Goal: Use online tool/utility: Utilize a website feature to perform a specific function

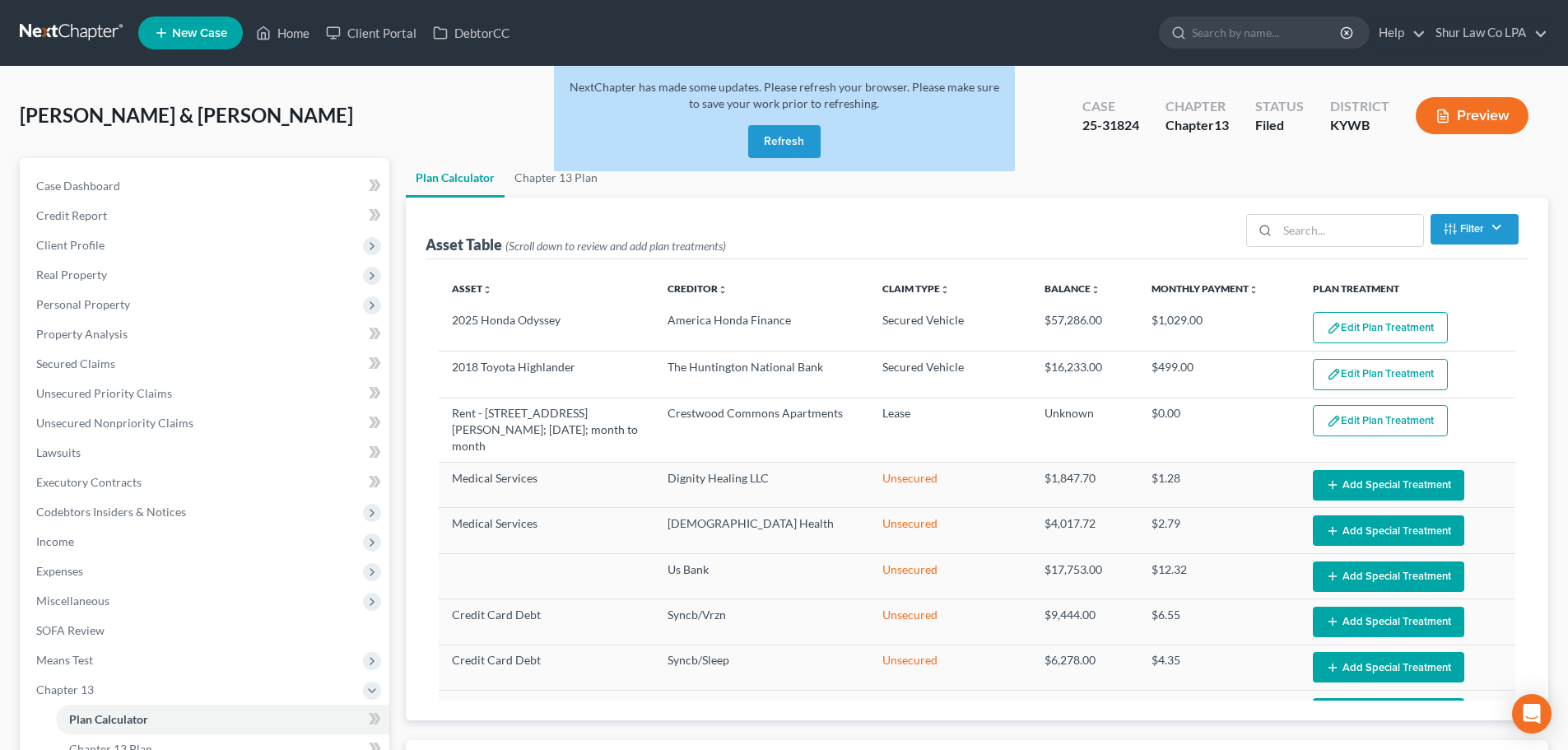
select select "35"
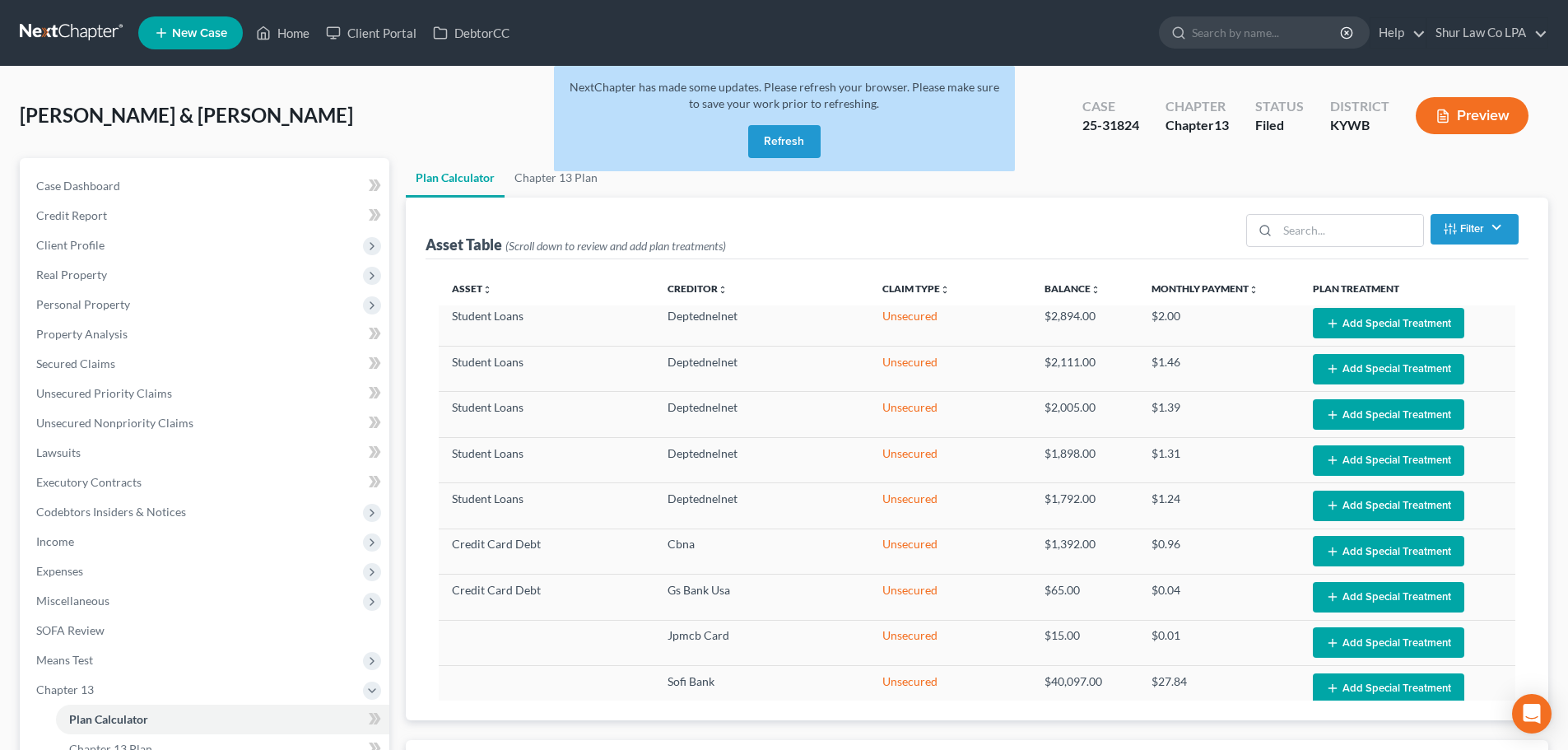
scroll to position [543, 0]
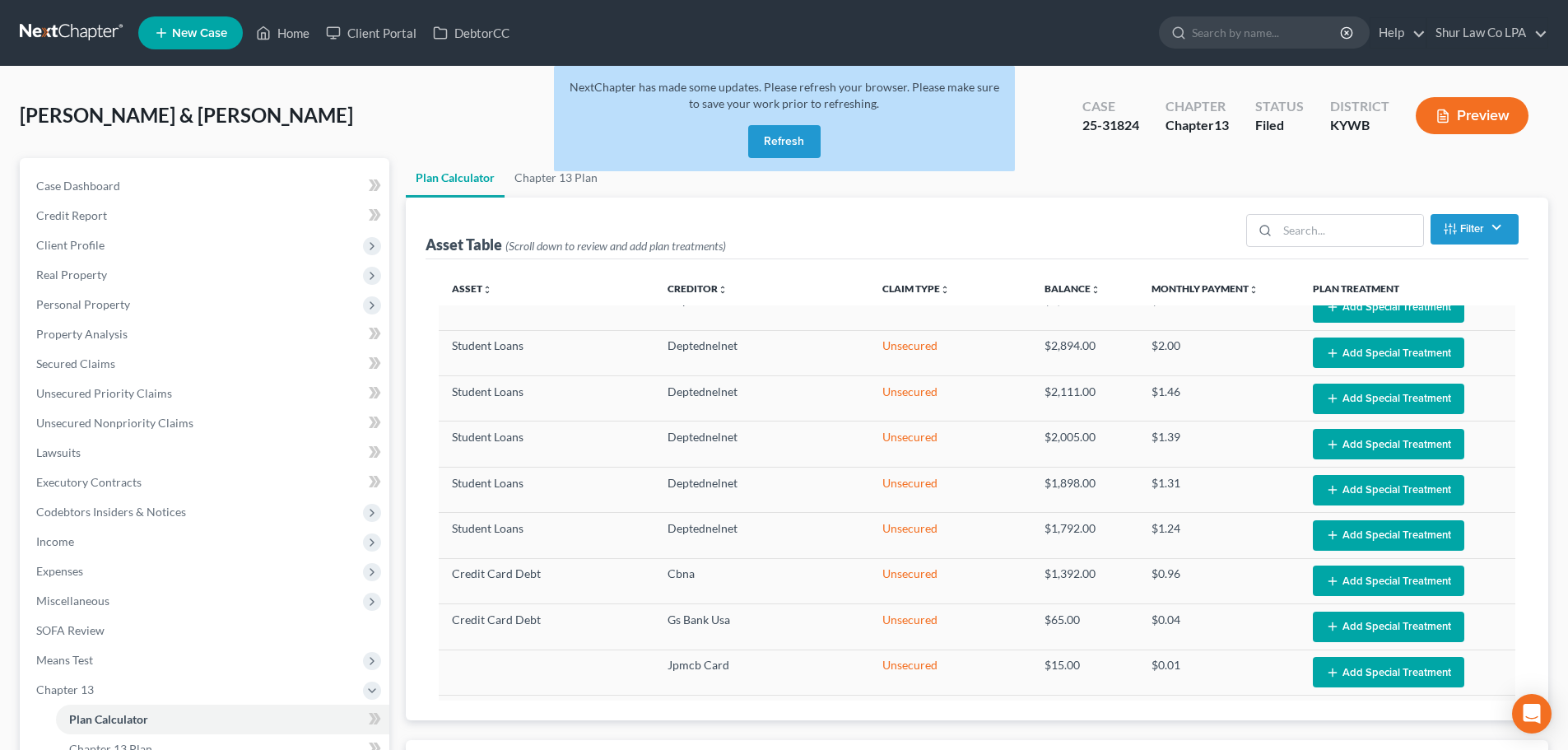
click at [791, 151] on button "Refresh" at bounding box center [784, 141] width 73 height 33
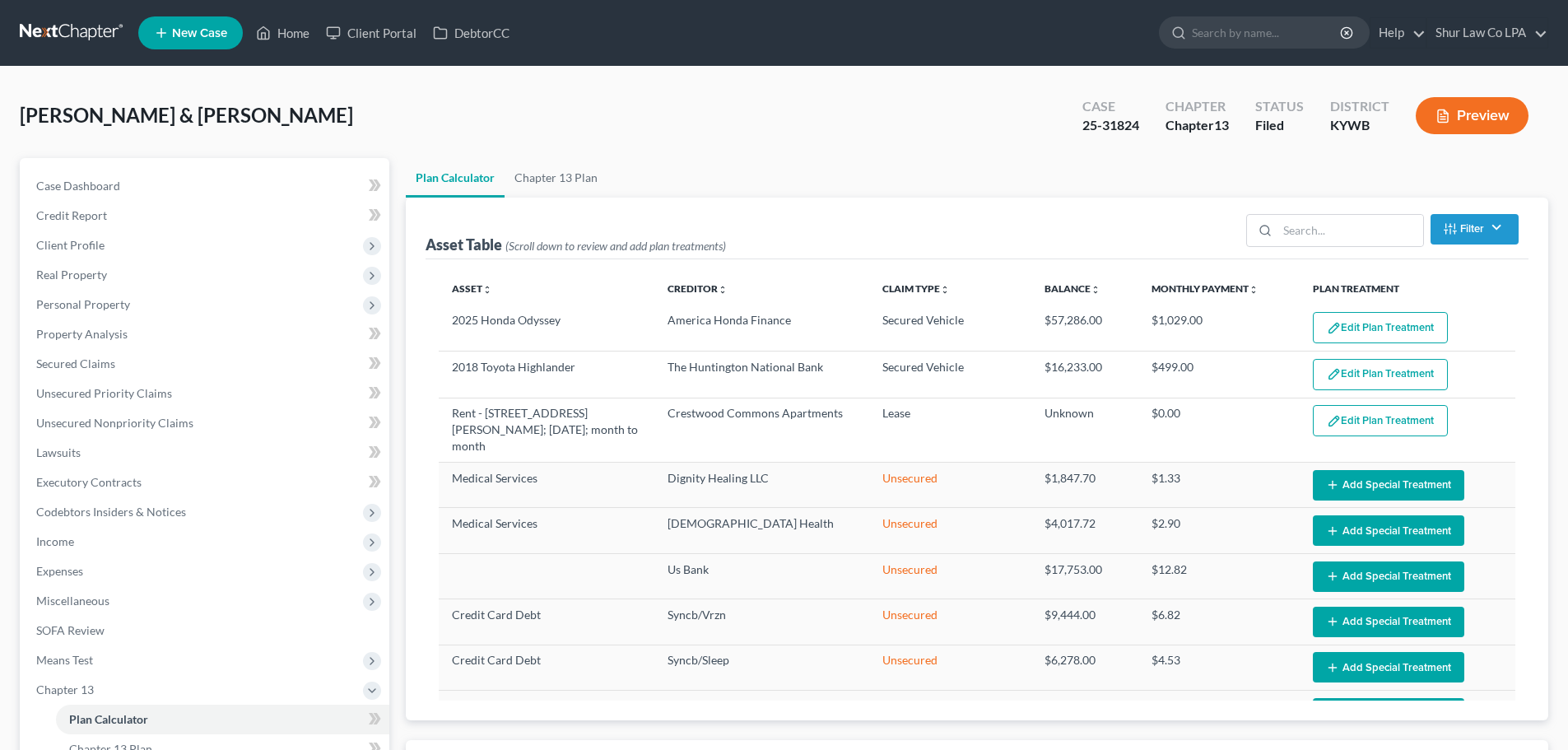
select select "35"
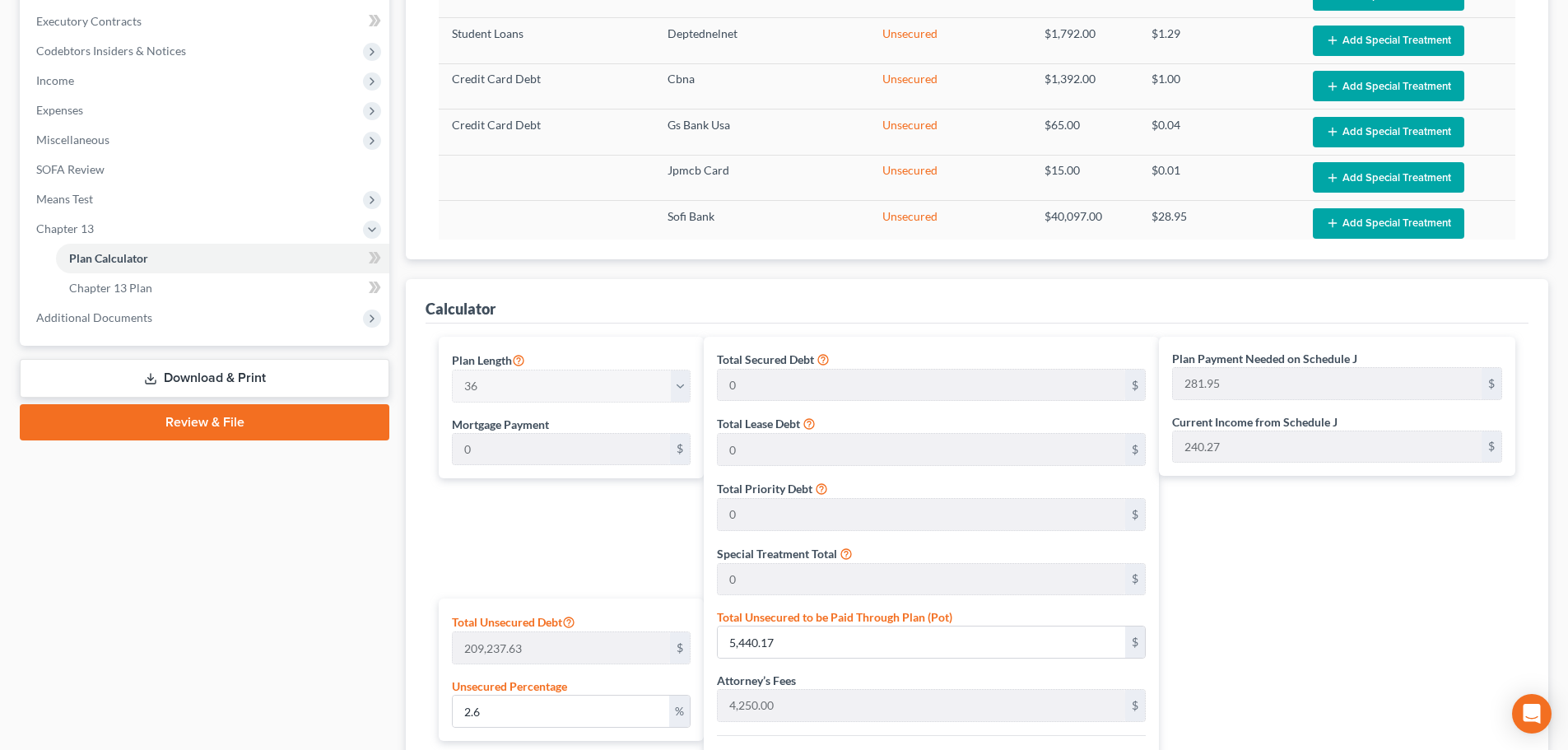
scroll to position [412, 0]
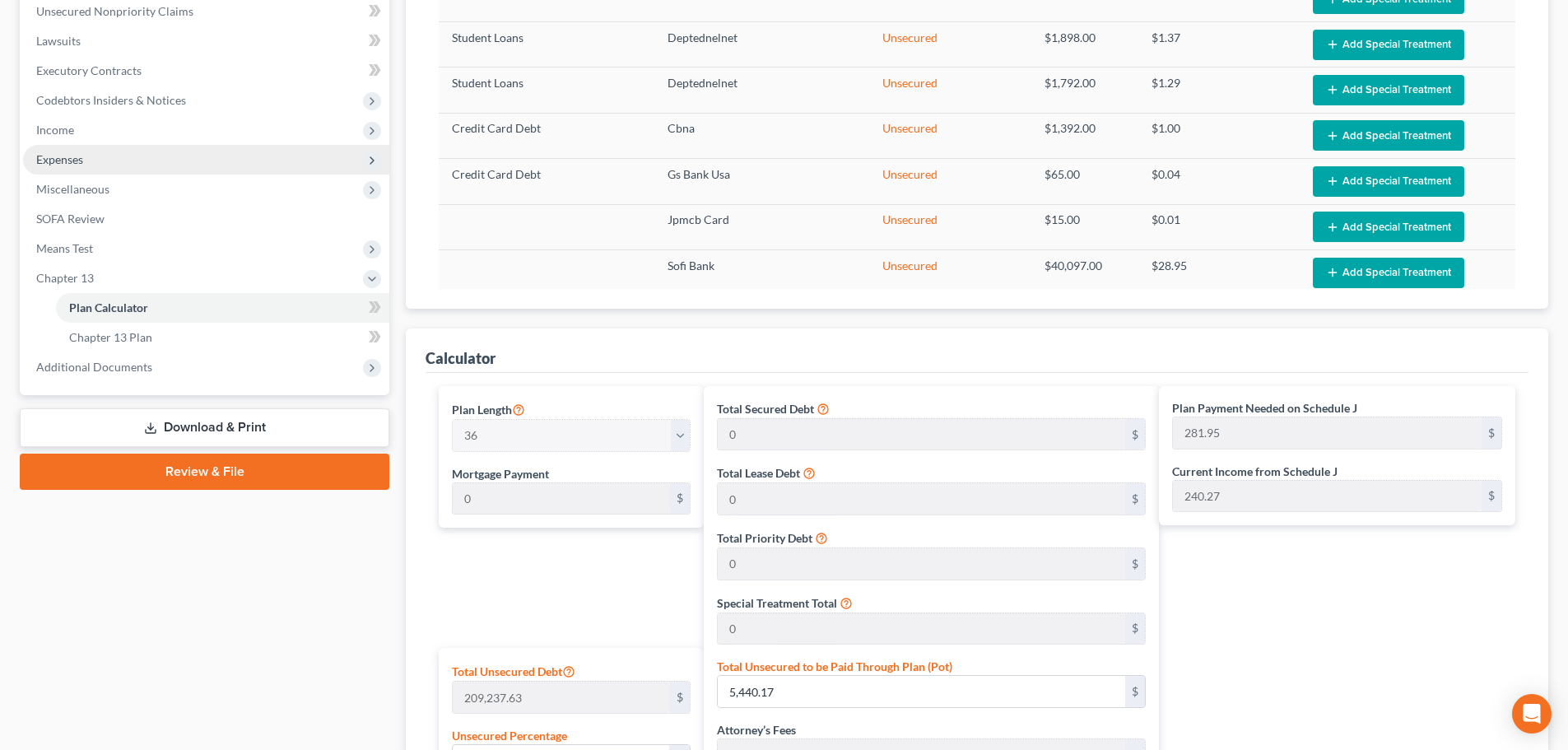
click at [158, 151] on span "Expenses" at bounding box center [205, 160] width 366 height 30
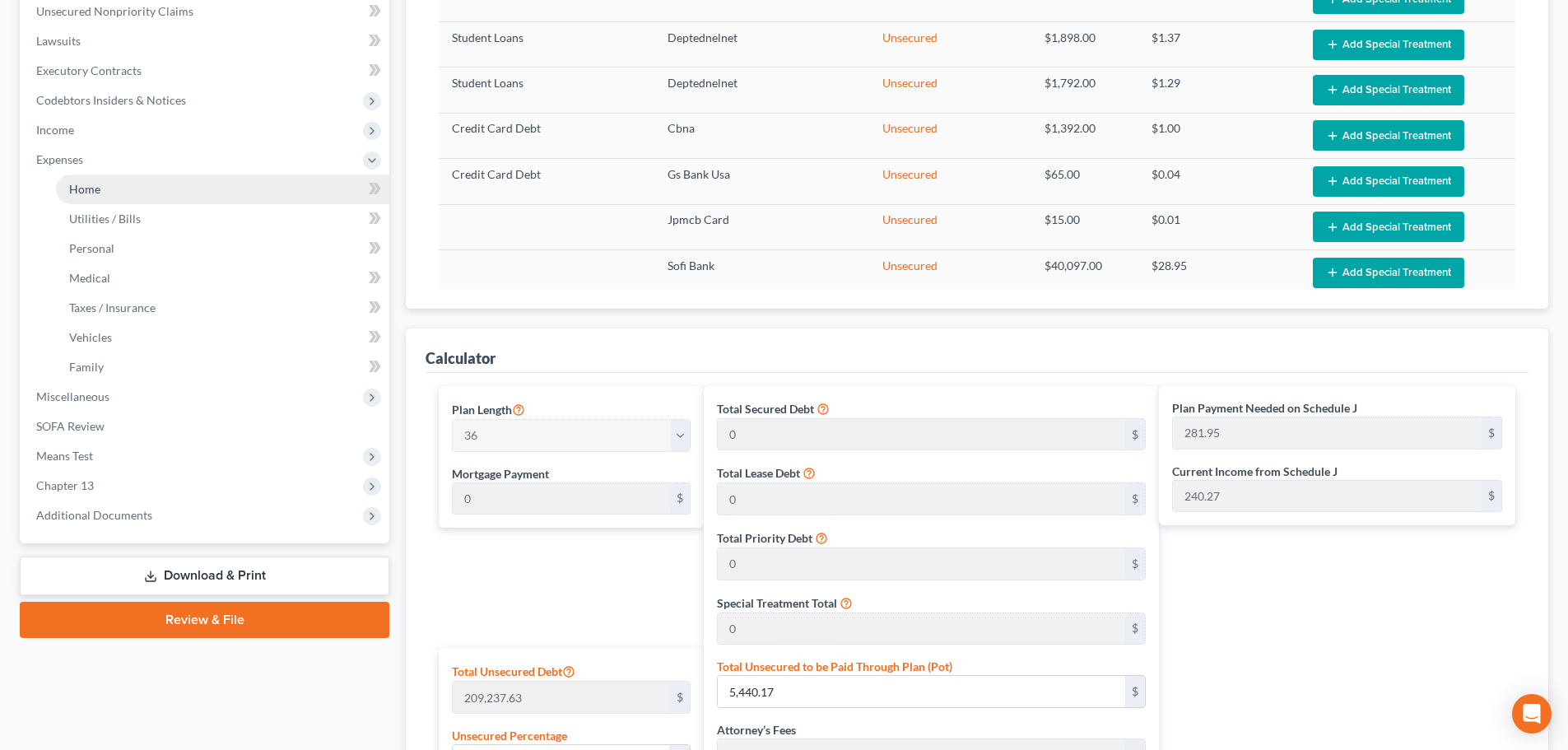
click at [172, 190] on link "Home" at bounding box center [222, 189] width 333 height 30
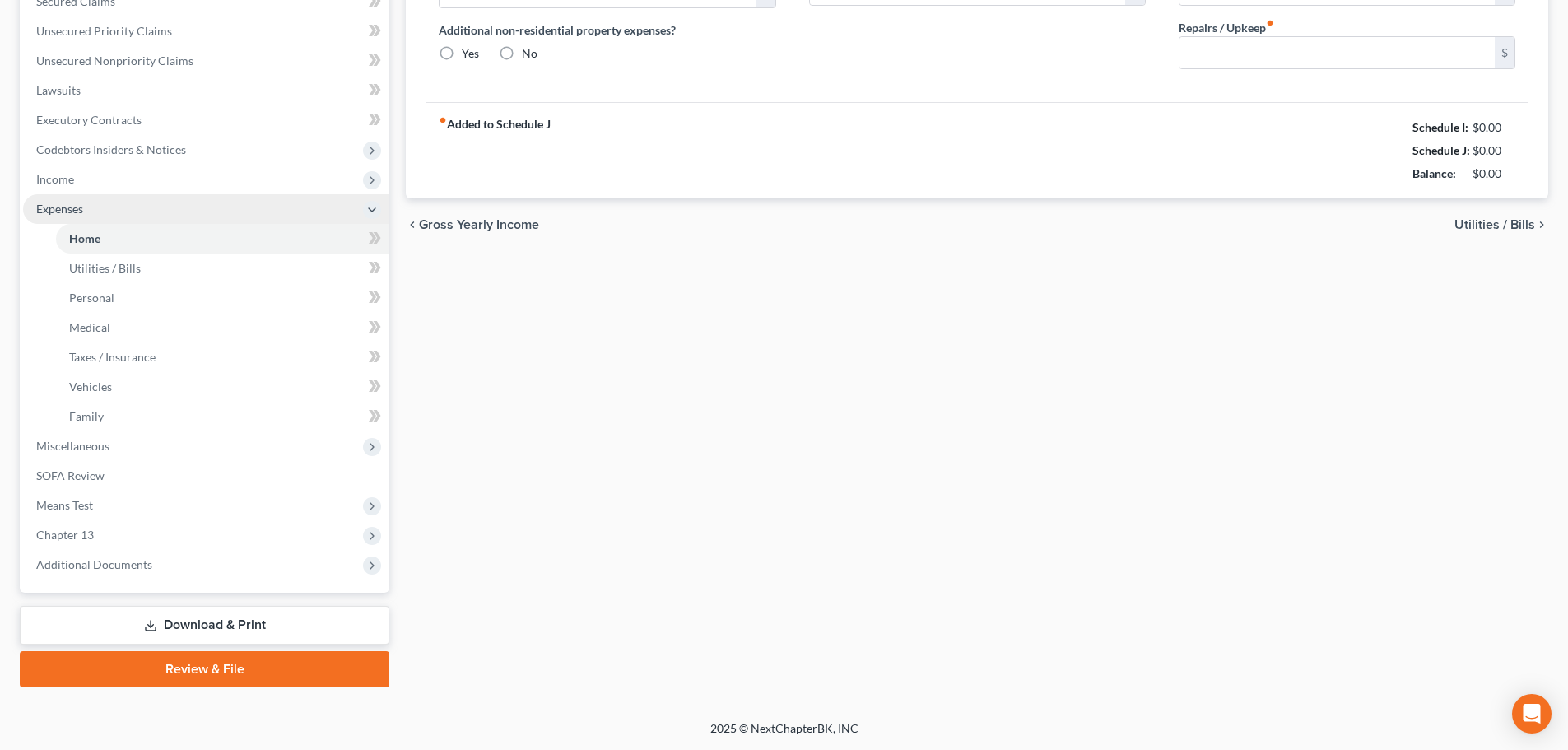
type input "1,765.00"
radio input "true"
type input "12.50"
type input "0.00"
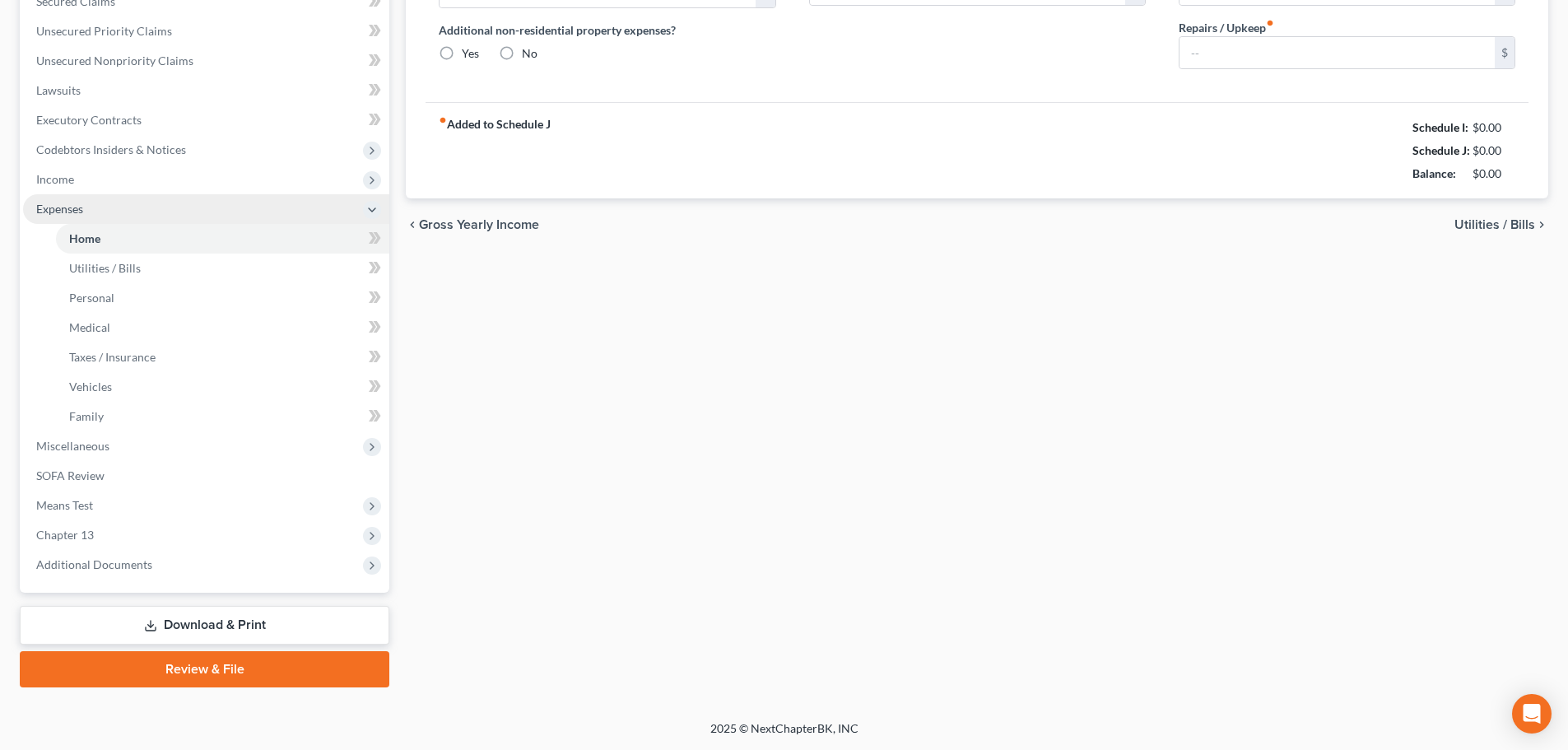
type input "0.00"
type input "20.00"
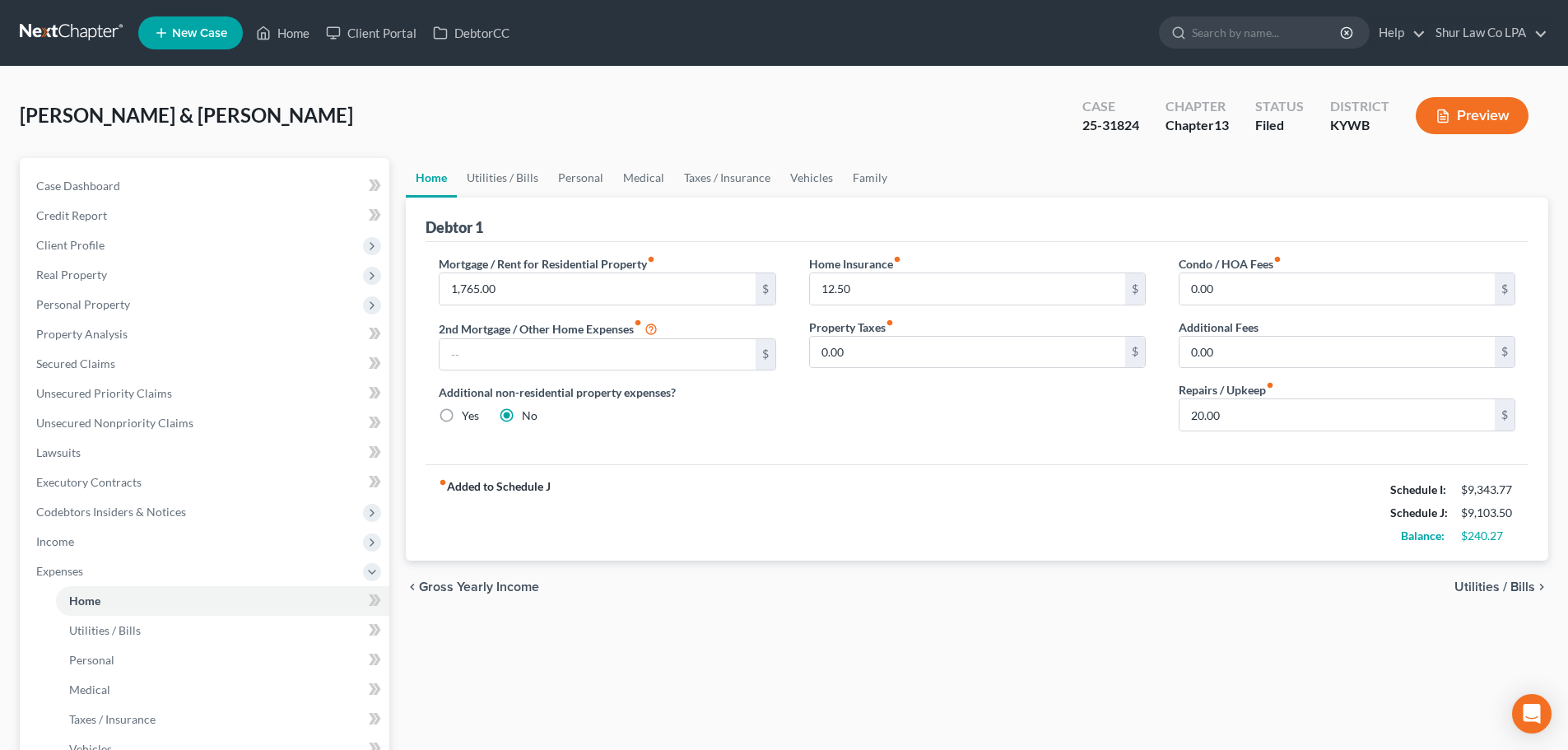
click at [763, 519] on div "fiber_manual_record Added to Schedule J Schedule I: $9,343.77 Schedule J: $9,10…" at bounding box center [978, 512] width 1103 height 97
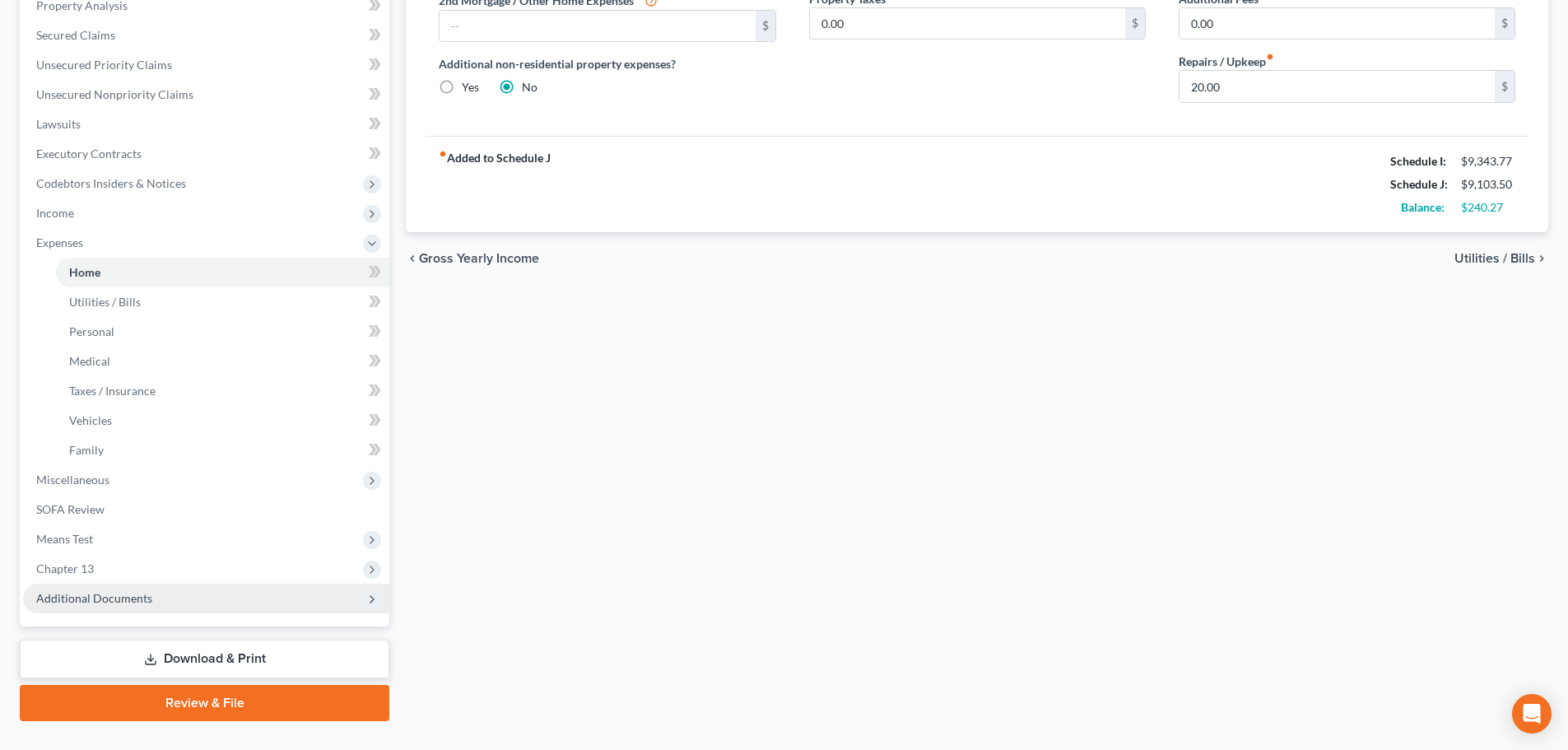
scroll to position [329, 0]
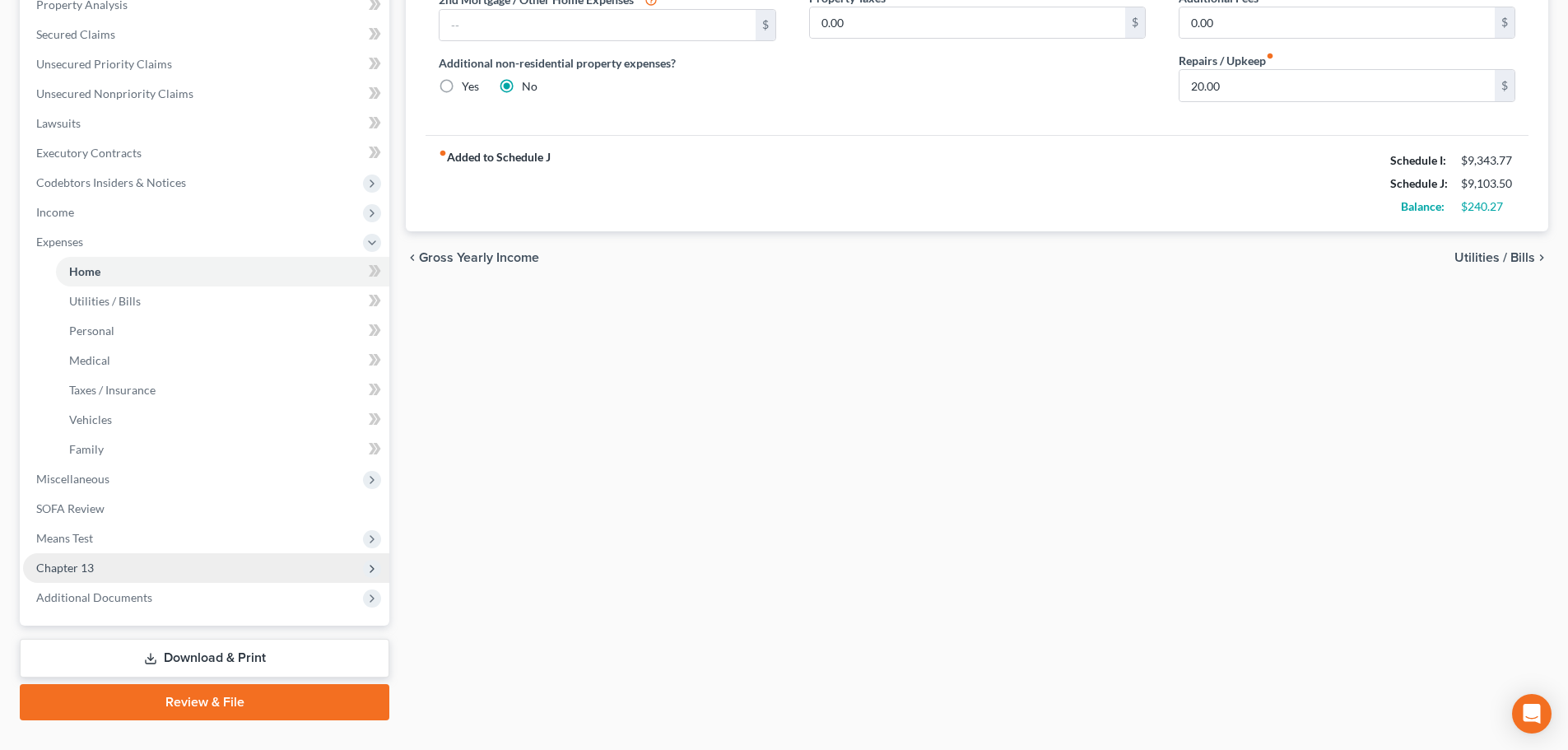
click at [120, 565] on span "Chapter 13" at bounding box center [205, 567] width 366 height 30
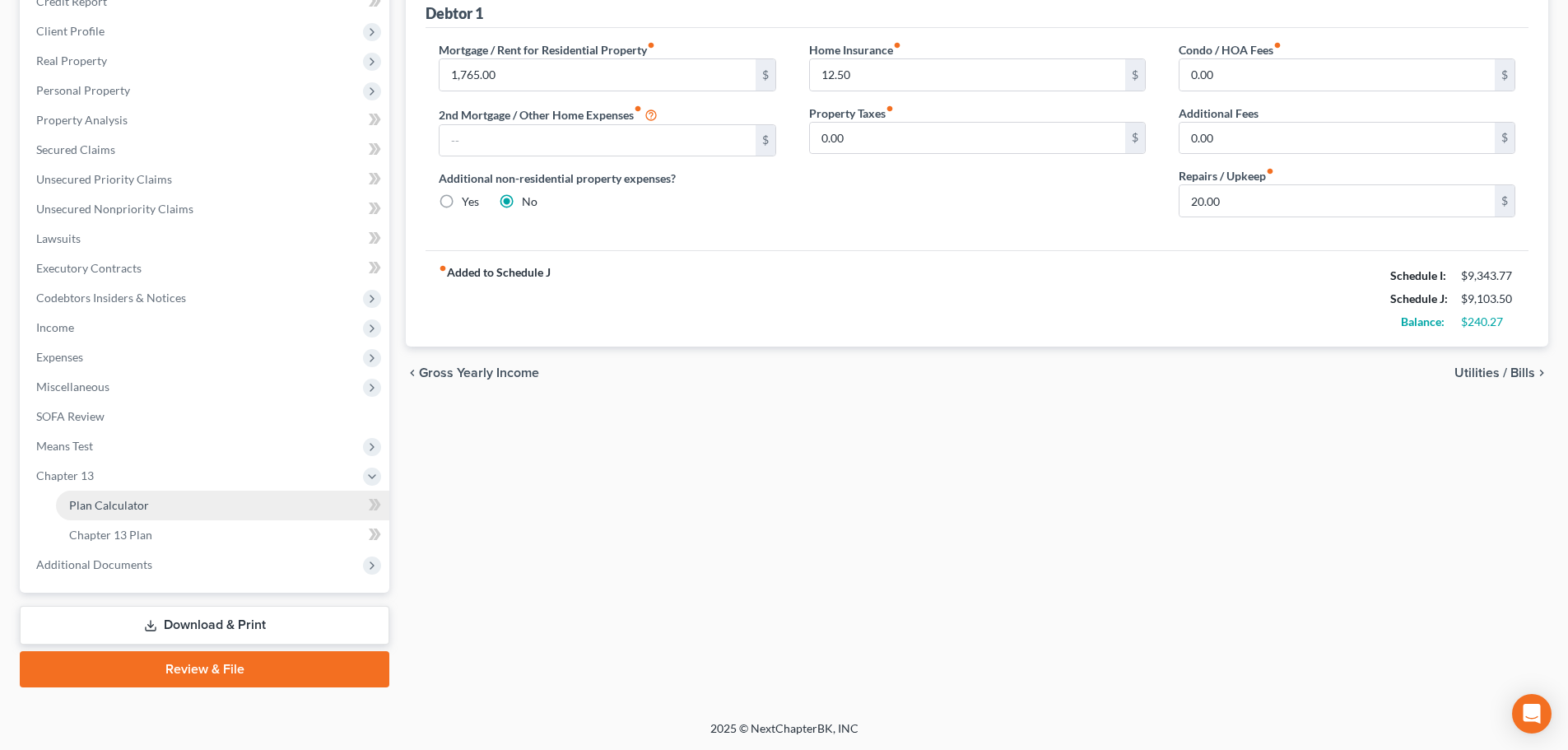
click at [149, 512] on link "Plan Calculator" at bounding box center [222, 506] width 333 height 30
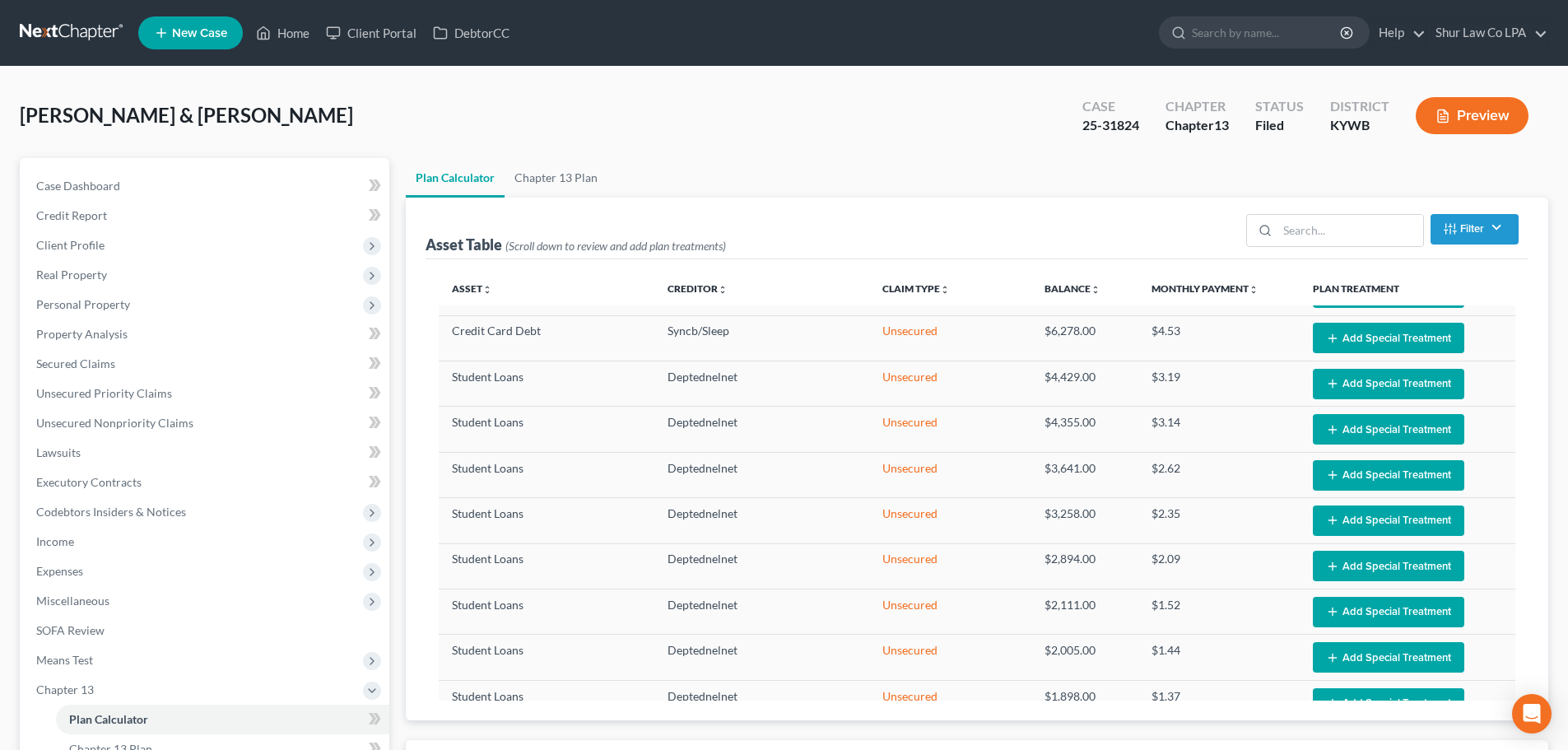
select select "35"
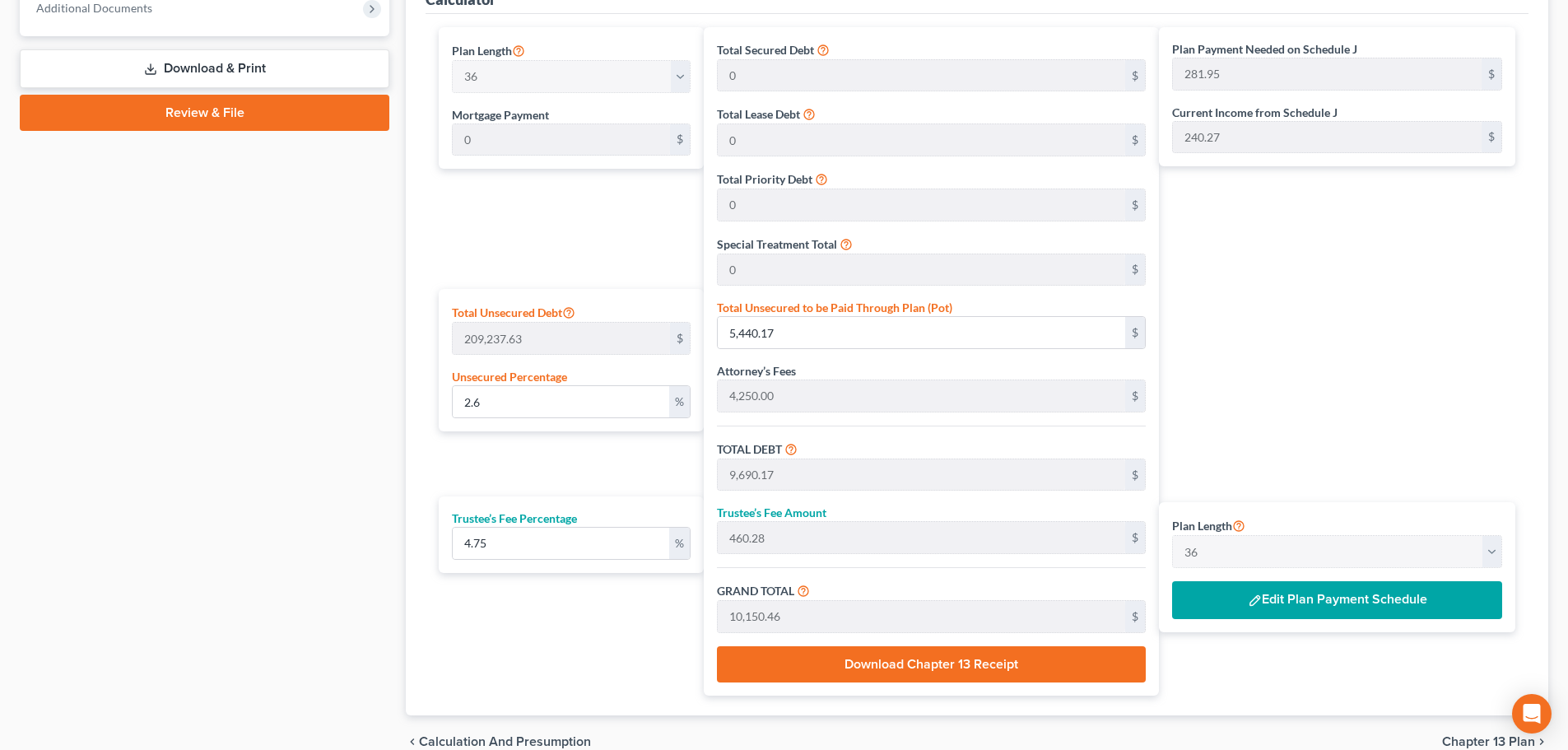
scroll to position [741, 0]
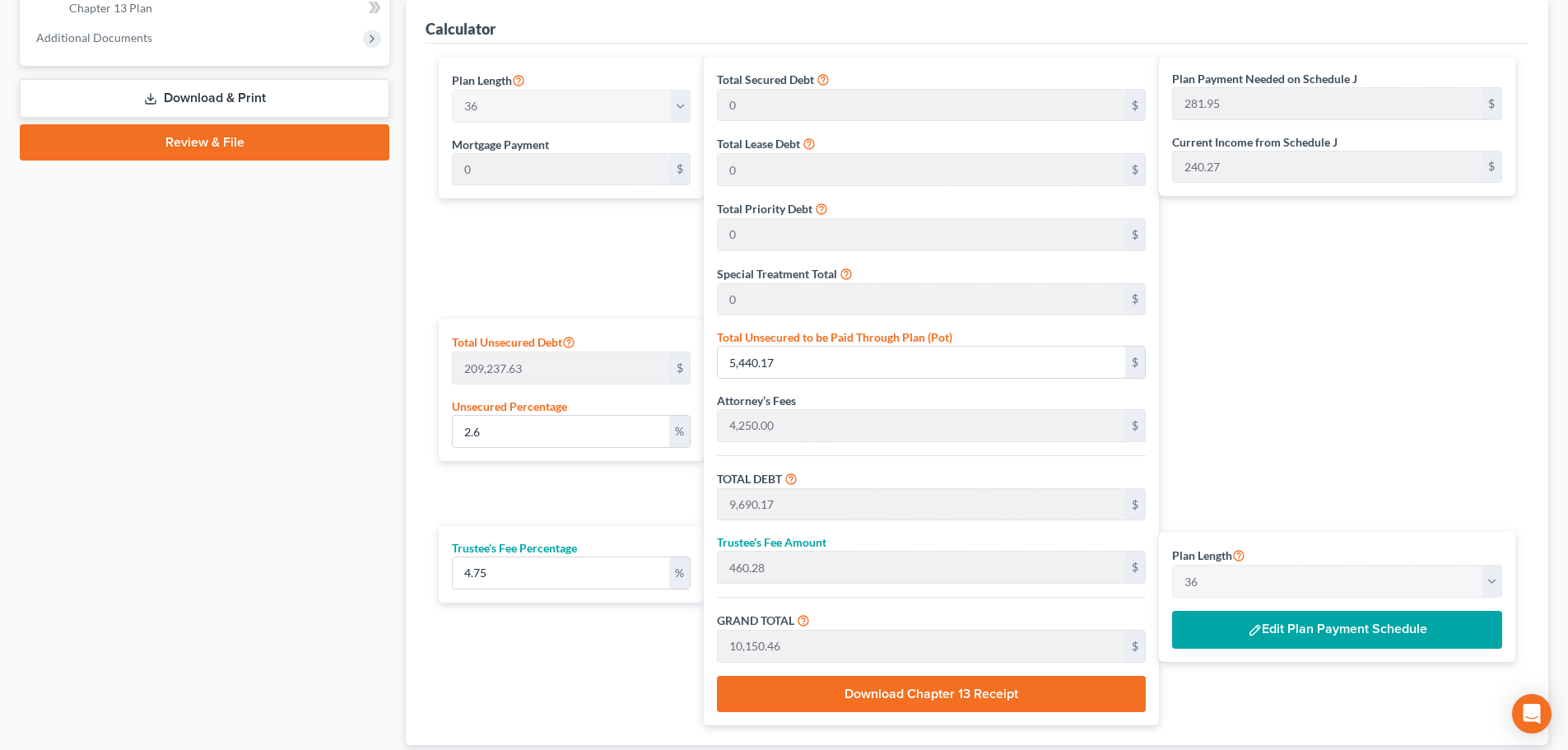
drag, startPoint x: 666, startPoint y: 87, endPoint x: 674, endPoint y: 149, distance: 62.5
click at [667, 90] on div "Plan Length 1 2 3 4 5 6 7 8 9 10 11 12 13 14 15 16 17 18 19 20 21 22 23 24 25 2…" at bounding box center [571, 96] width 238 height 53
click at [675, 162] on div "$" at bounding box center [680, 169] width 20 height 31
click at [1409, 635] on button "Edit Plan Payment Schedule" at bounding box center [1337, 629] width 330 height 38
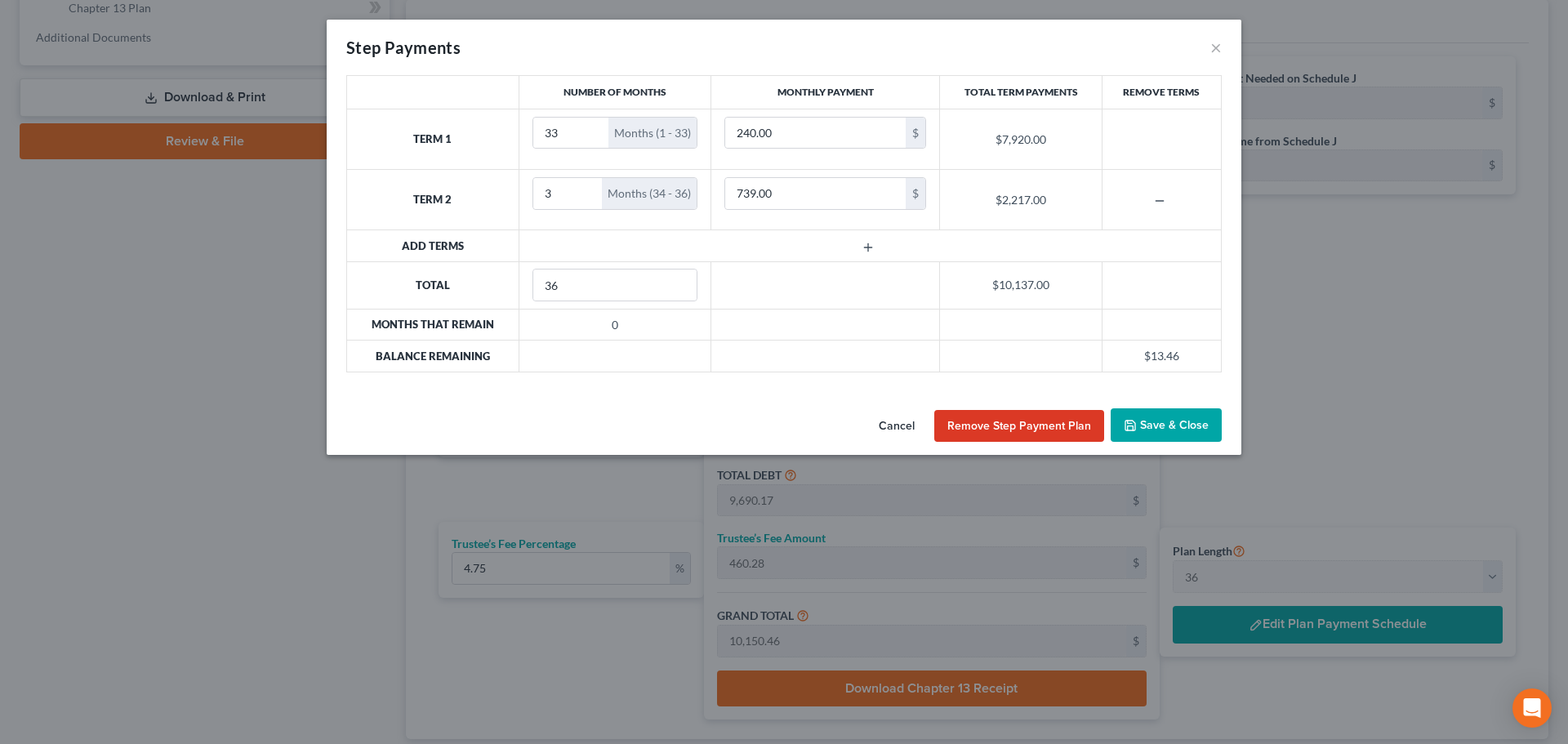
click at [1002, 428] on button "Remove Step Payment Plan" at bounding box center [1020, 425] width 170 height 33
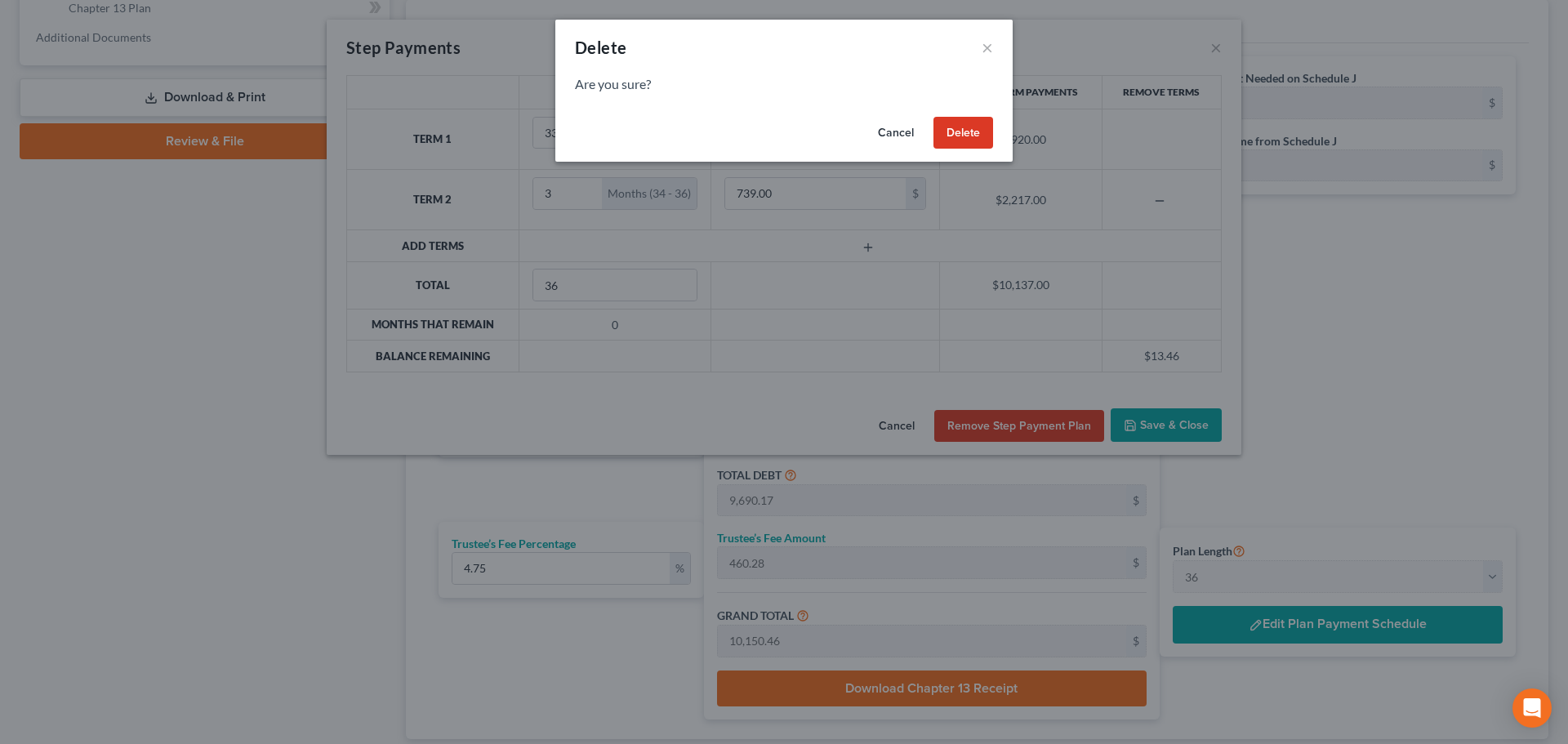
click at [894, 134] on button "Cancel" at bounding box center [896, 133] width 62 height 33
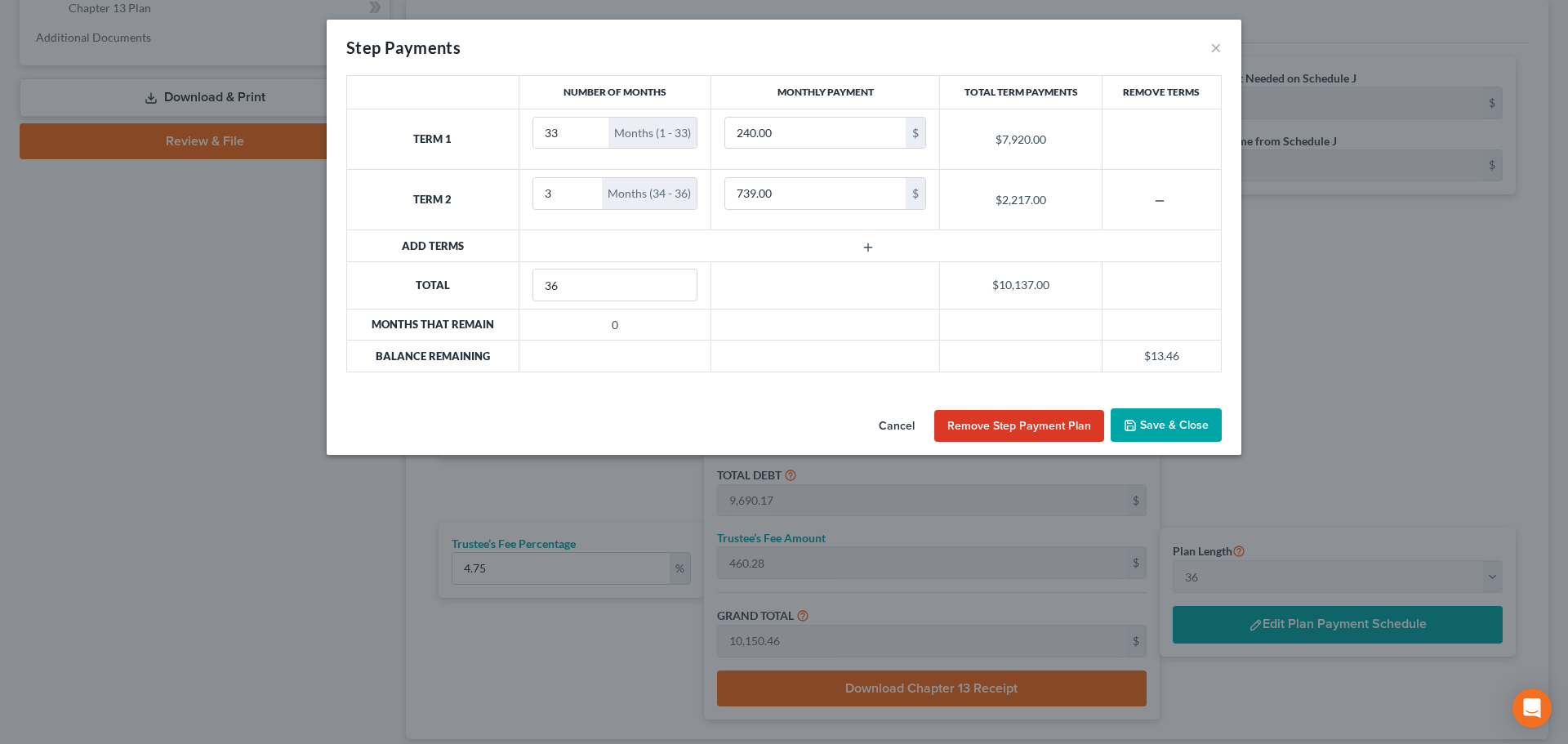
click at [903, 427] on button "Cancel" at bounding box center [897, 425] width 62 height 33
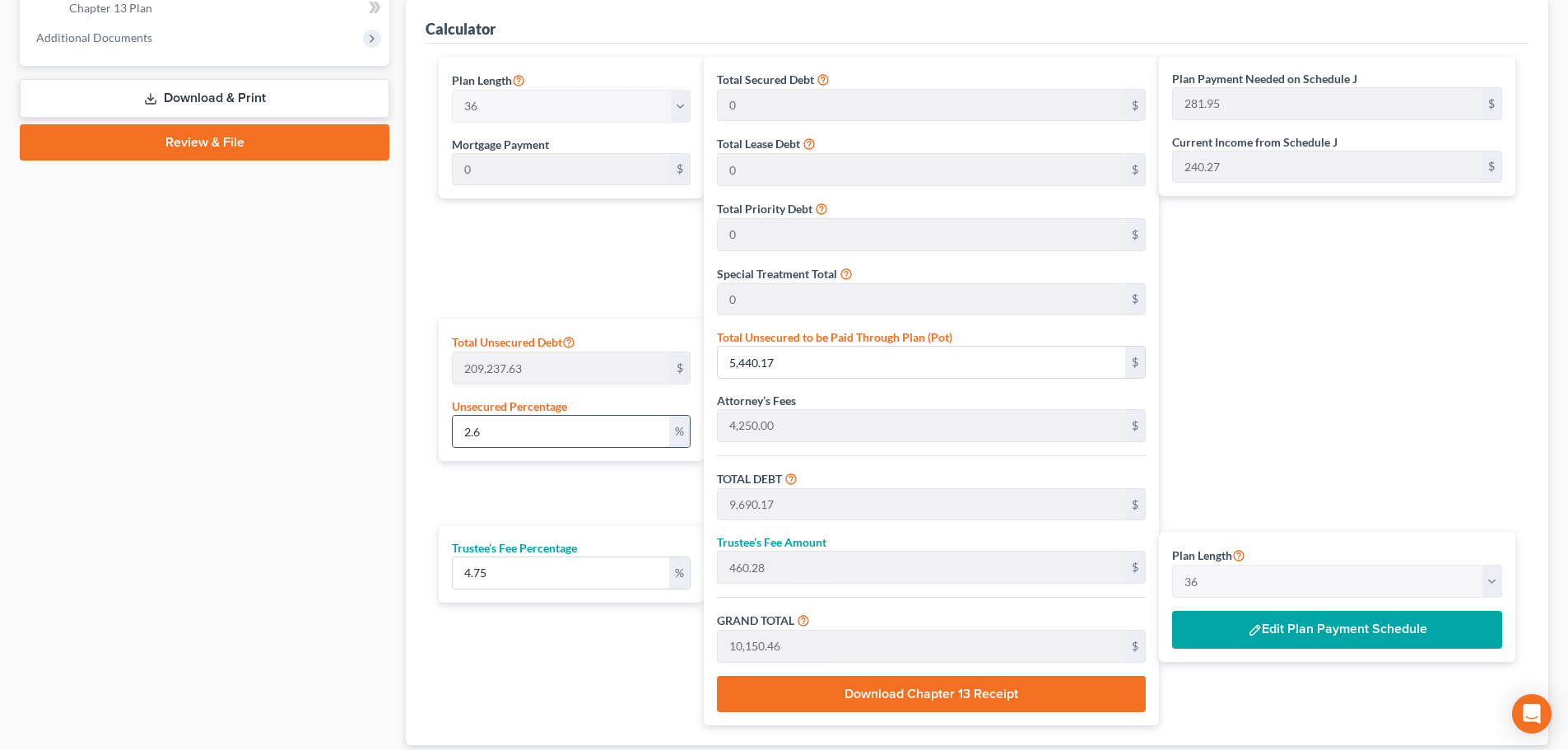
click at [625, 438] on input "2.6" at bounding box center [561, 431] width 216 height 31
type input "1"
type input "2,092.37"
type input "6,342.37"
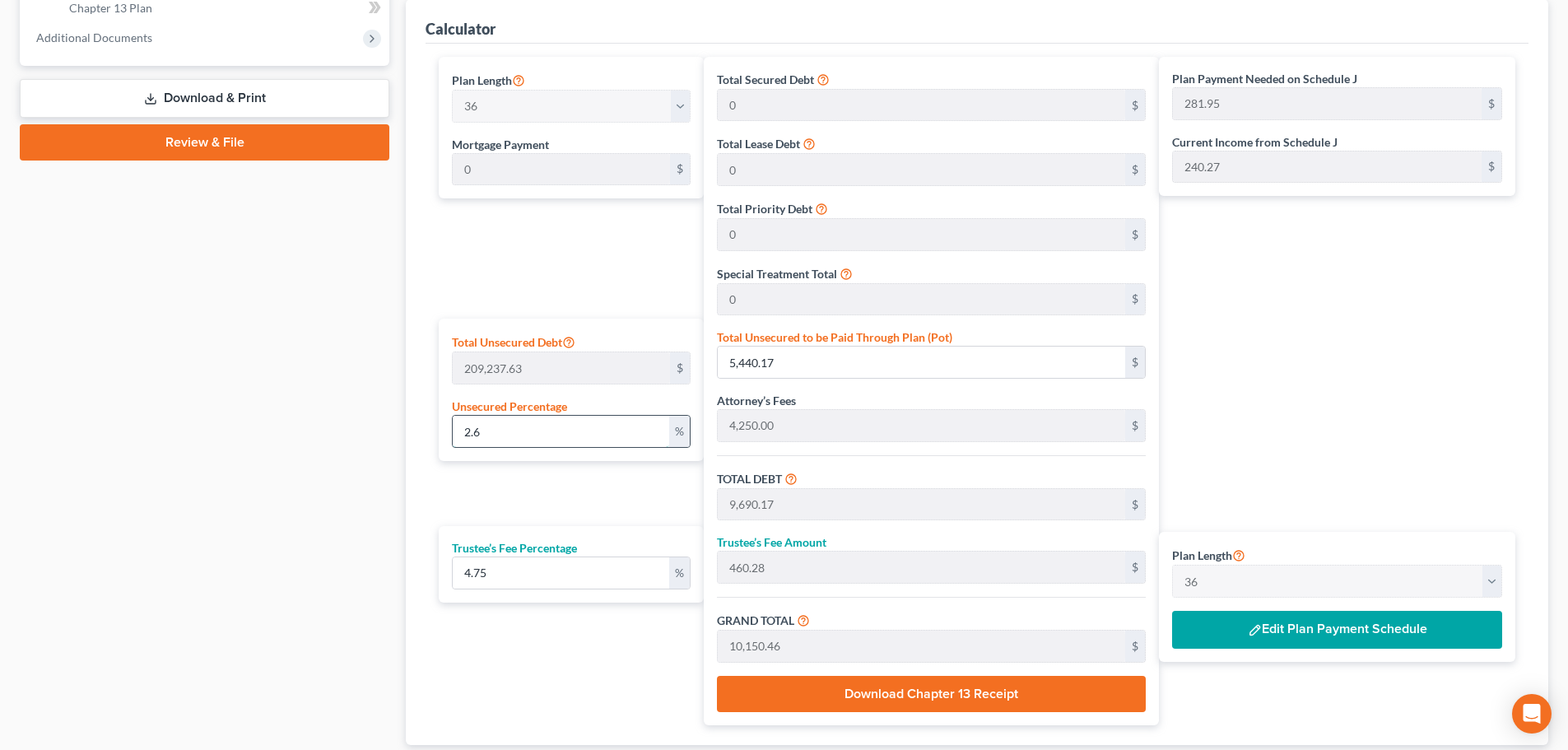
type input "301.26"
type input "6,643.63"
type input "184.54"
type input "1"
click at [629, 497] on div "Plan Length 1 2 3 4 5 6 7 8 9 10 11 12 13 14 15 16 17 18 19 20 21 22 23 24 25 2…" at bounding box center [568, 391] width 273 height 668
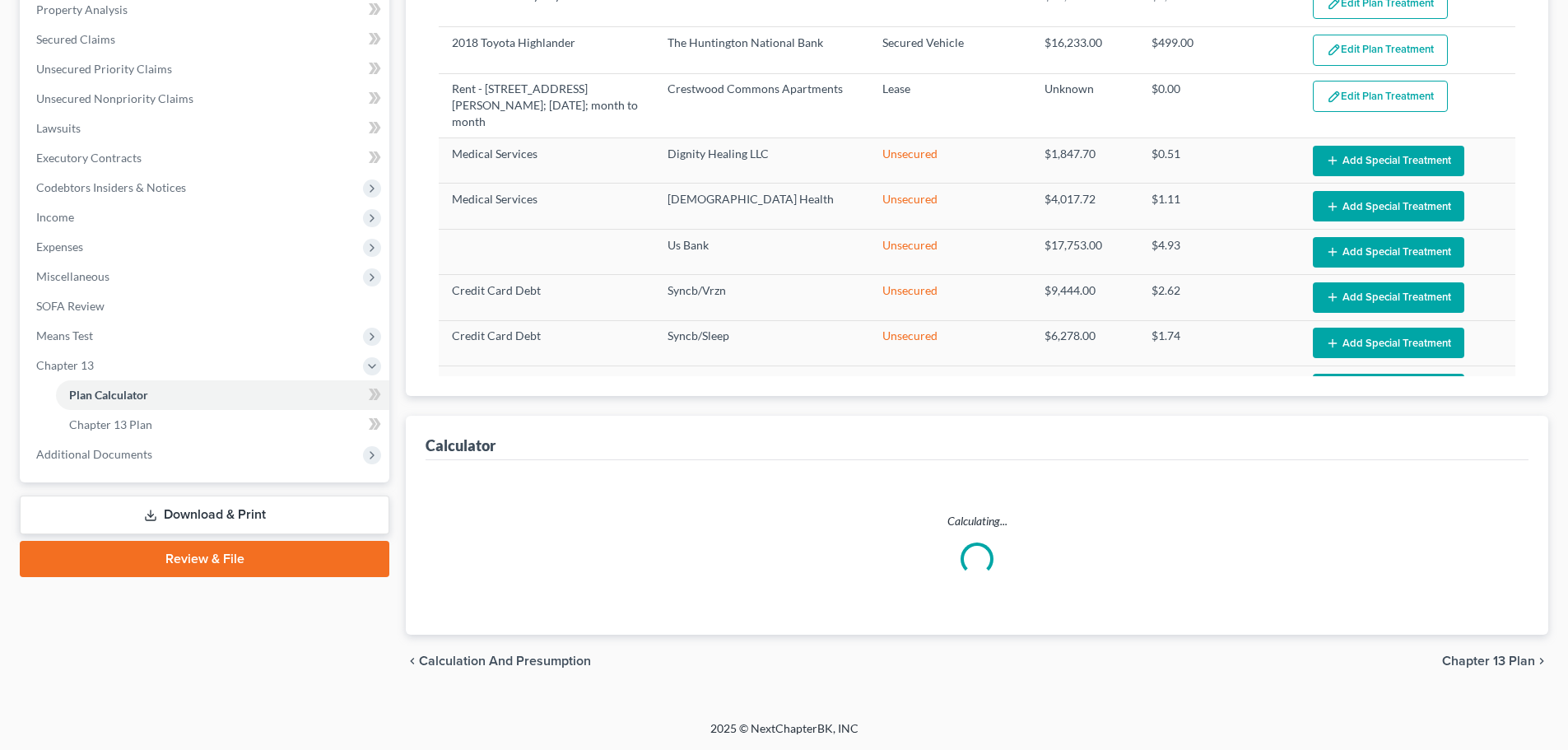
select select "35"
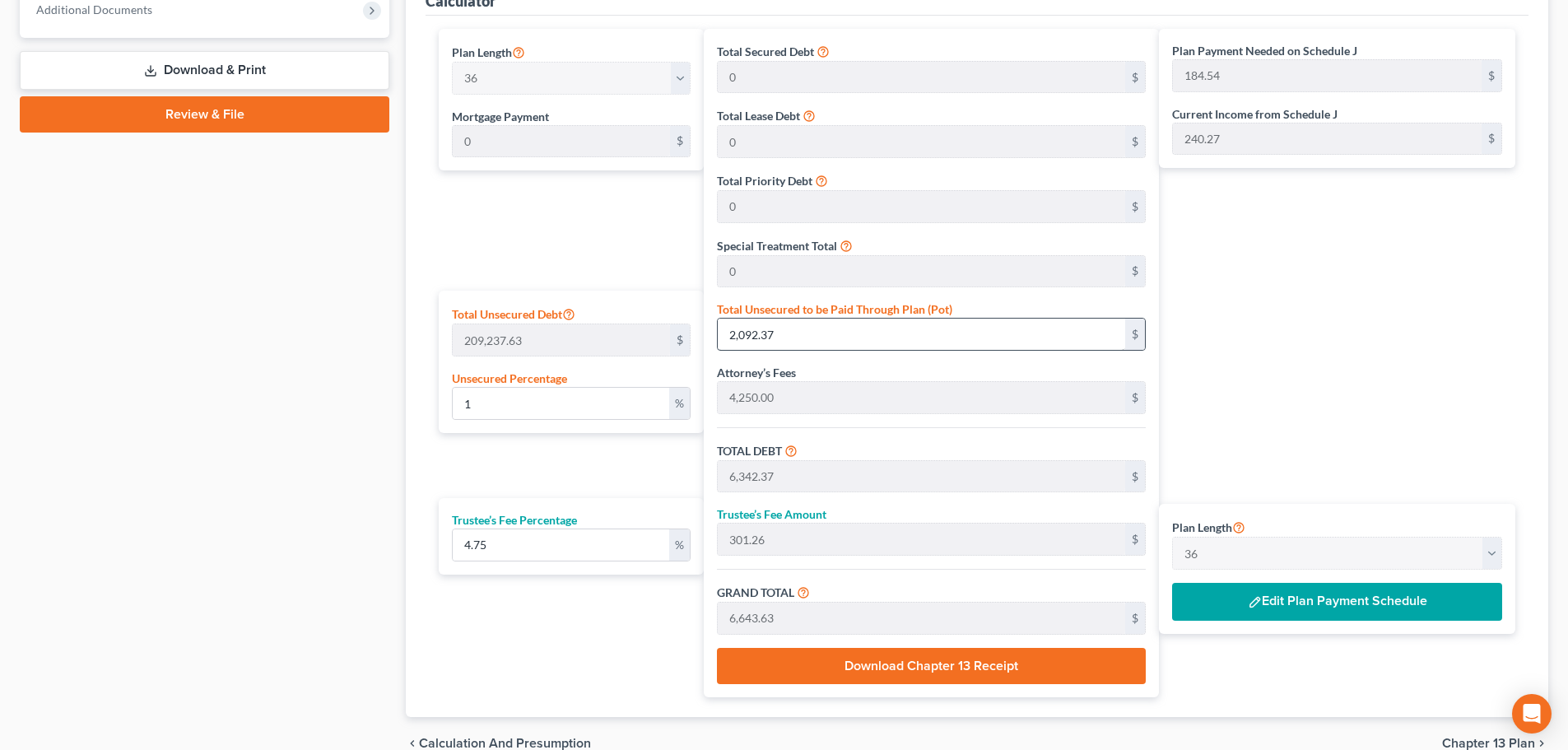
scroll to position [769, 0]
click at [1364, 604] on button "Edit Plan Payment Schedule" at bounding box center [1337, 600] width 330 height 38
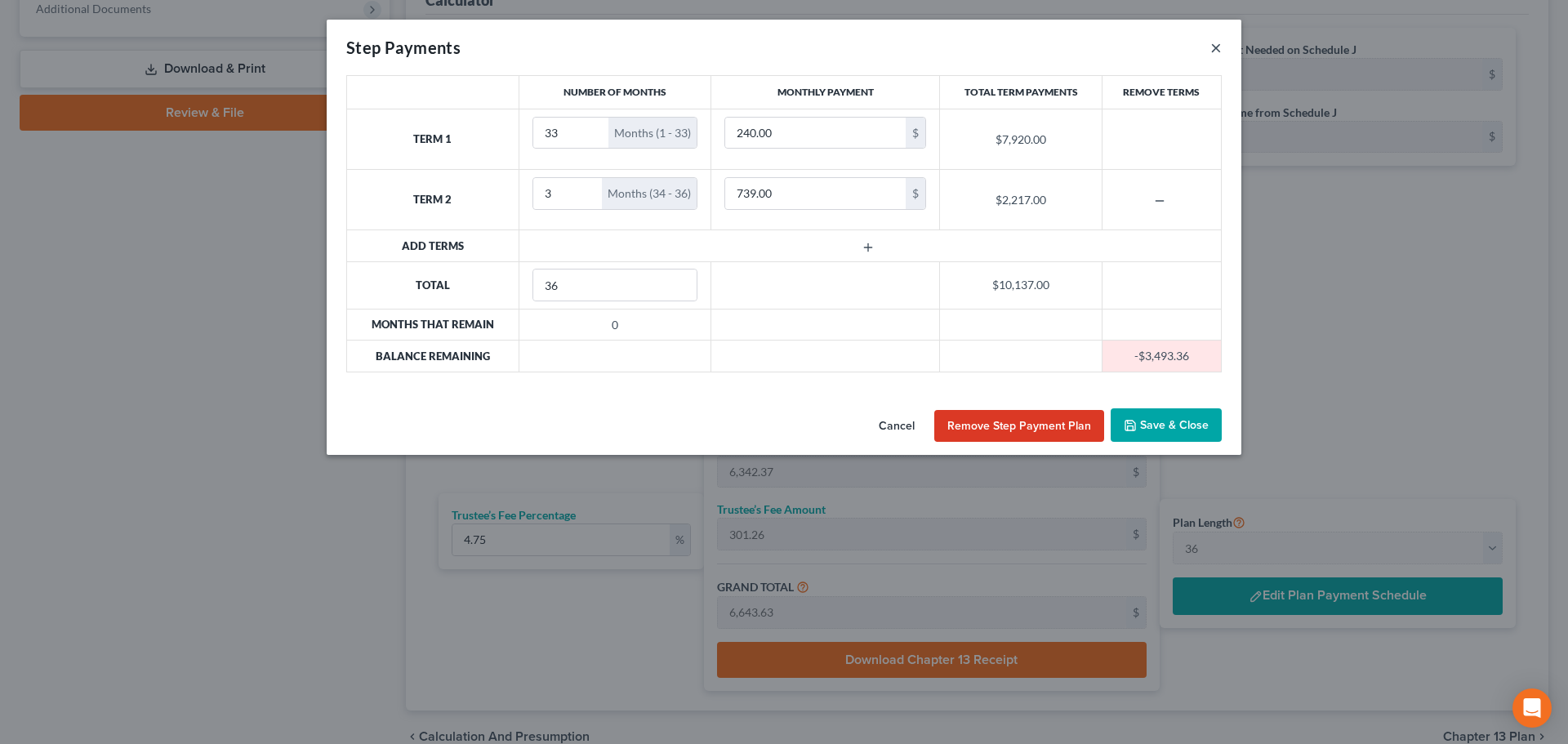
click at [1220, 48] on button "×" at bounding box center [1217, 47] width 12 height 20
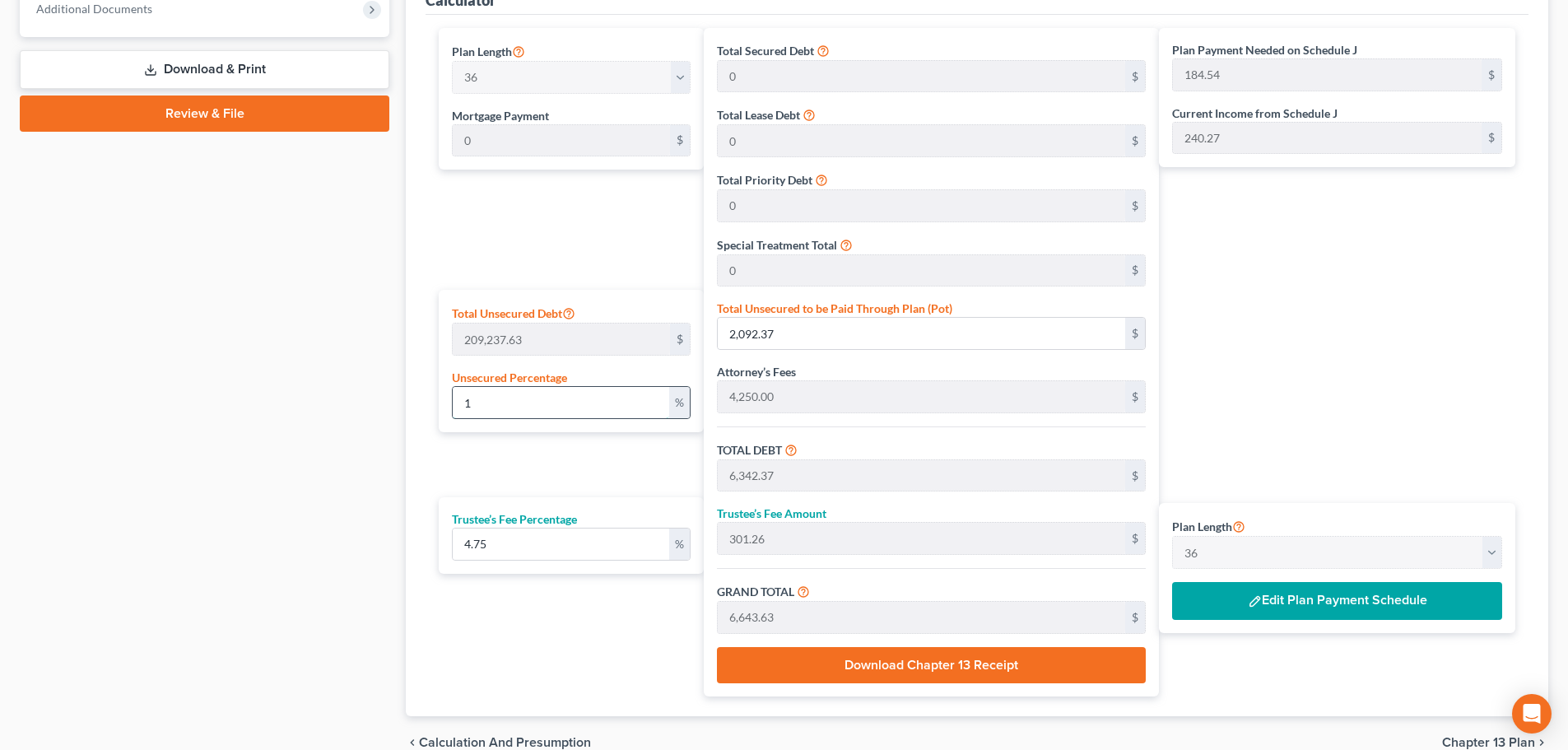
click at [577, 410] on input "1" at bounding box center [561, 402] width 216 height 31
click at [576, 408] on input "1" at bounding box center [561, 402] width 216 height 31
type input "2"
type input "4,184.75"
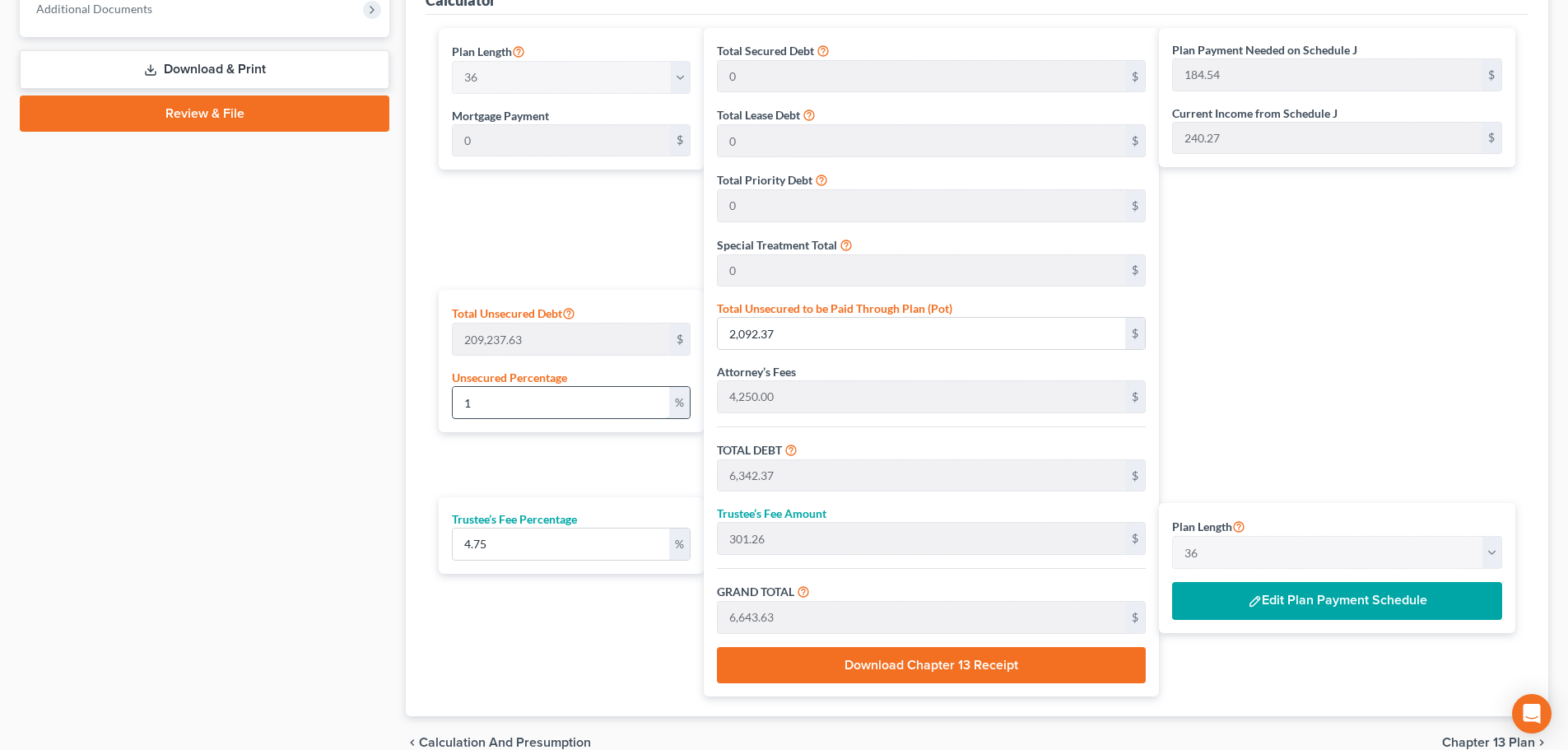
type input "8,434.75"
type input "400.65"
type input "8,835.40"
type input "245.42"
type input "2.6"
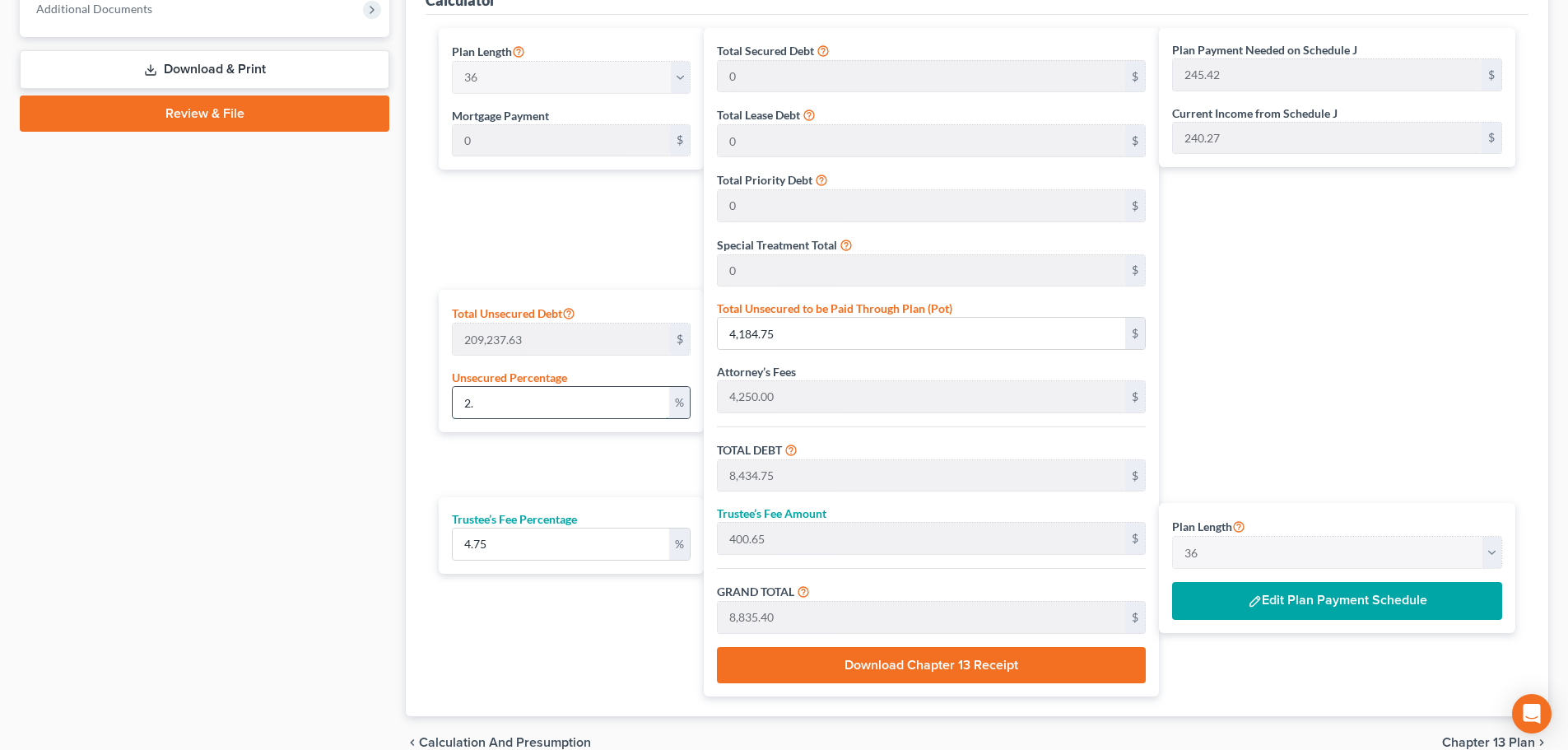
type input "5,440.17"
type input "9,690.17"
type input "460.28"
type input "10,150.46"
type input "281.95"
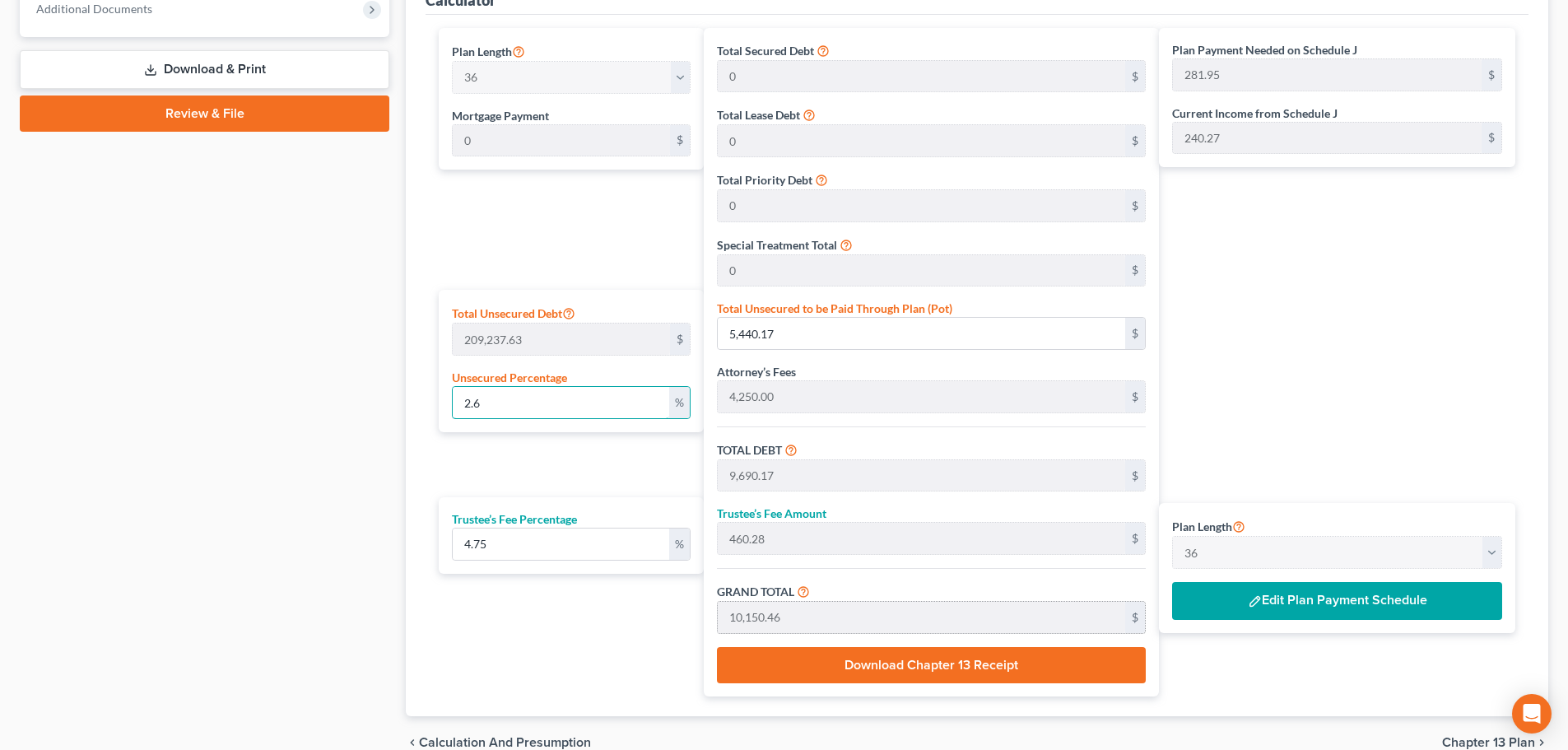
type input "2.6"
click at [535, 454] on div "Plan Length 1 2 3 4 5 6 7 8 9 10 11 12 13 14 15 16 17 18 19 20 21 22 23 24 25 2…" at bounding box center [568, 362] width 273 height 668
click at [1382, 603] on button "Edit Plan Payment Schedule" at bounding box center [1337, 600] width 330 height 38
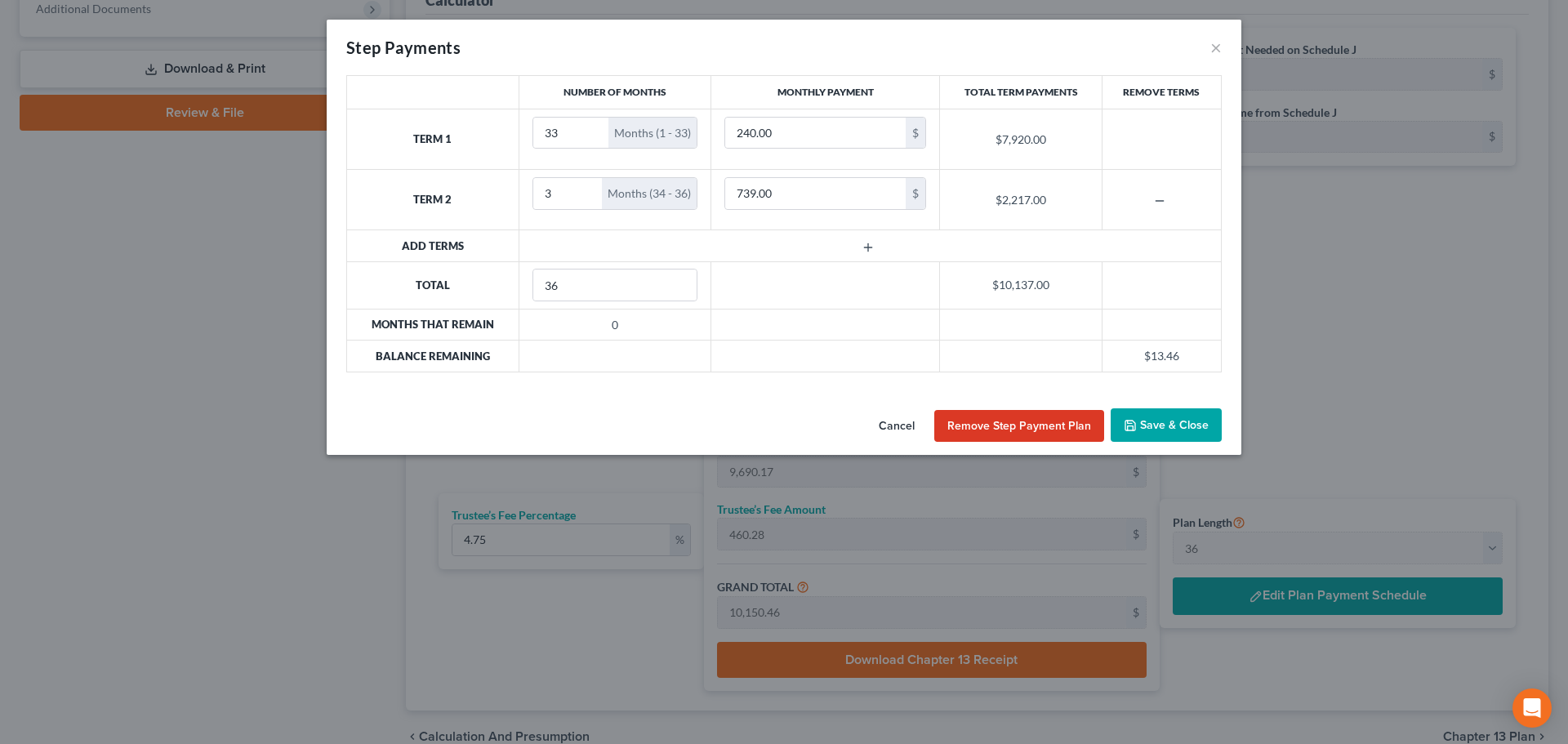
click at [896, 429] on button "Cancel" at bounding box center [897, 425] width 62 height 33
